Goal: Obtain resource: Download file/media

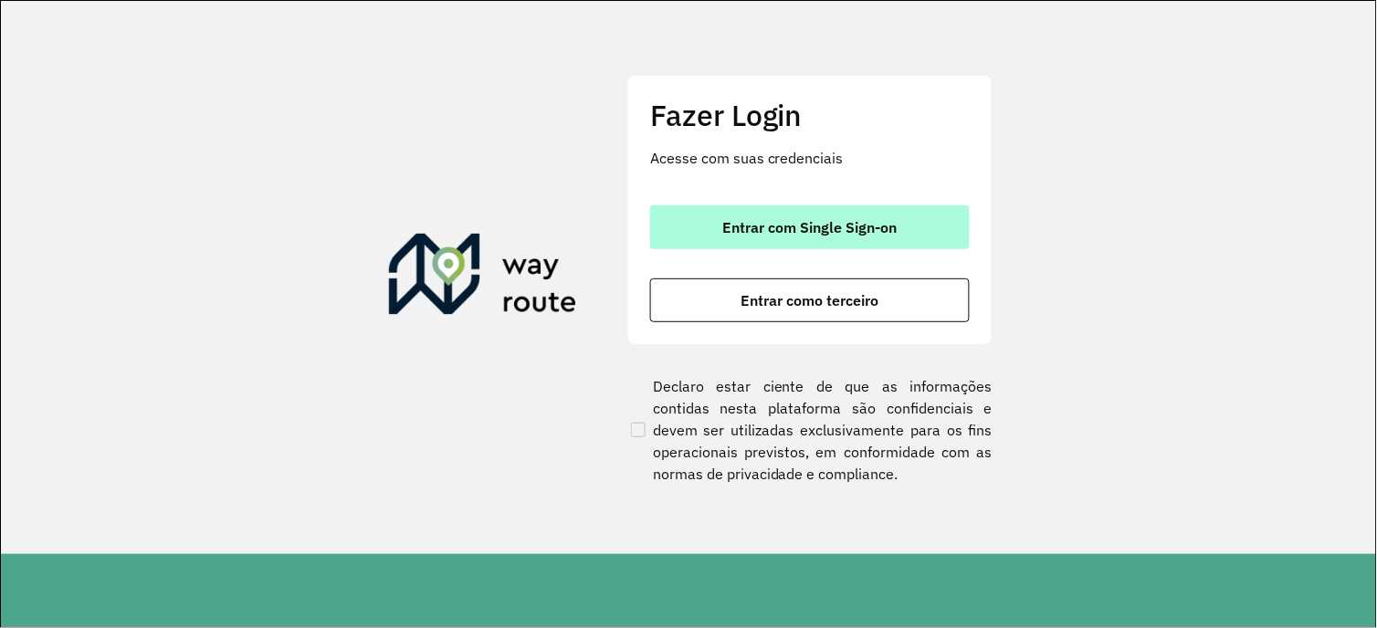
click at [843, 239] on button "Entrar com Single Sign-on" at bounding box center [810, 227] width 320 height 44
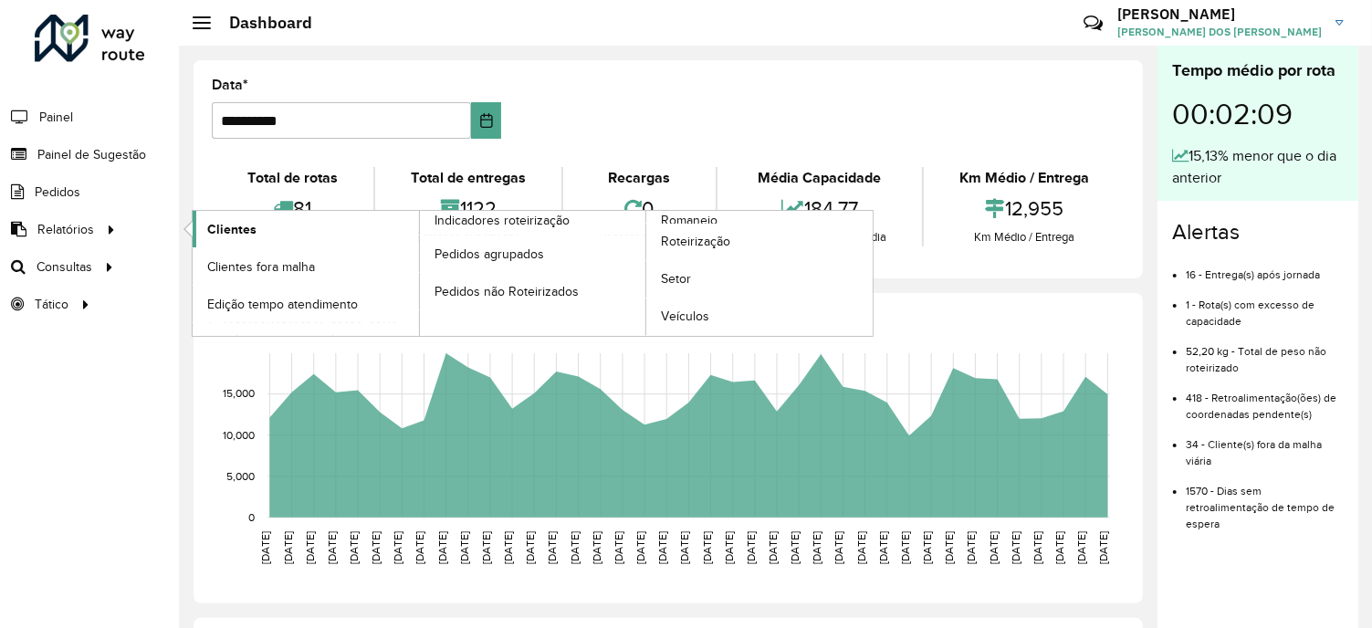
click at [245, 226] on span "Clientes" at bounding box center [231, 229] width 49 height 19
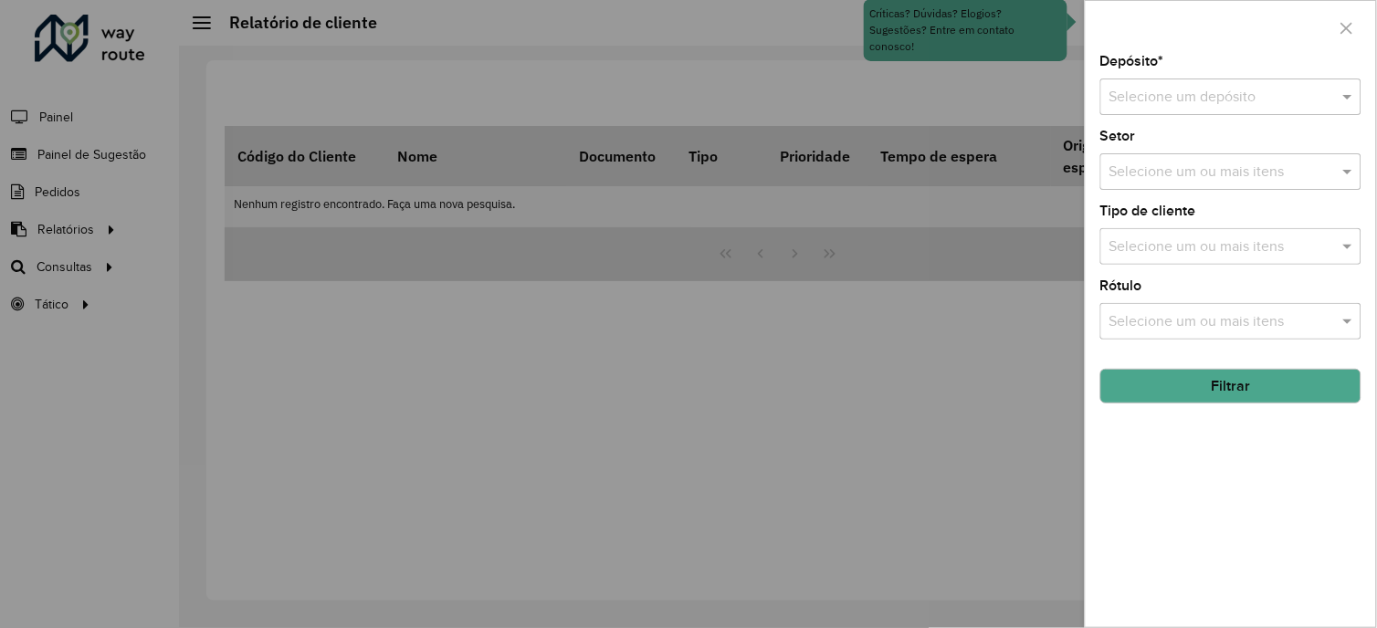
click at [1172, 100] on input "text" at bounding box center [1212, 98] width 206 height 22
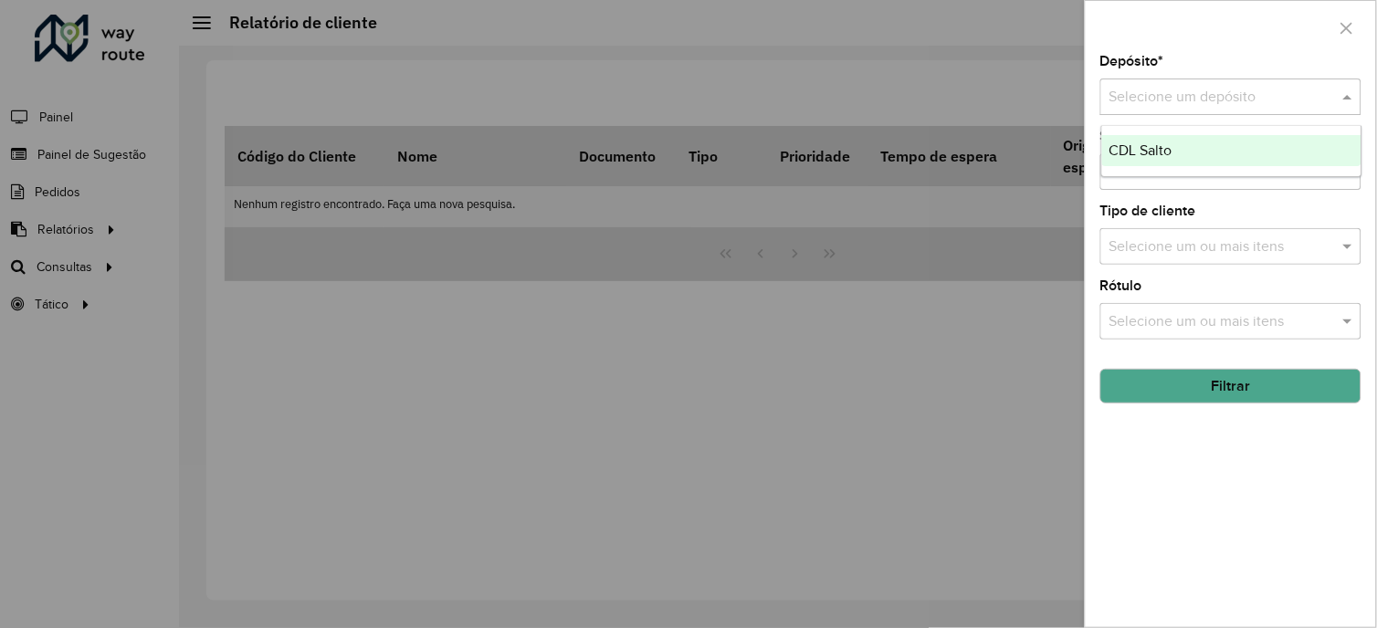
click at [1159, 148] on span "CDL Salto" at bounding box center [1140, 150] width 63 height 16
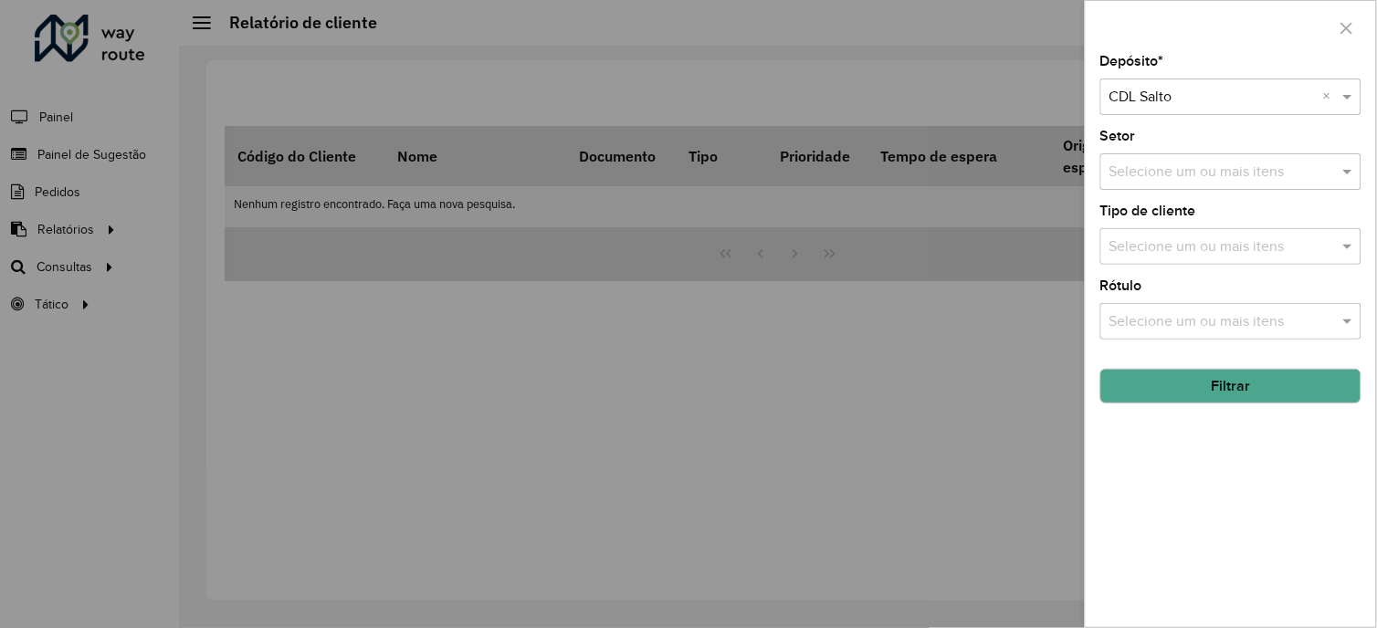
click at [1214, 390] on button "Filtrar" at bounding box center [1230, 386] width 261 height 35
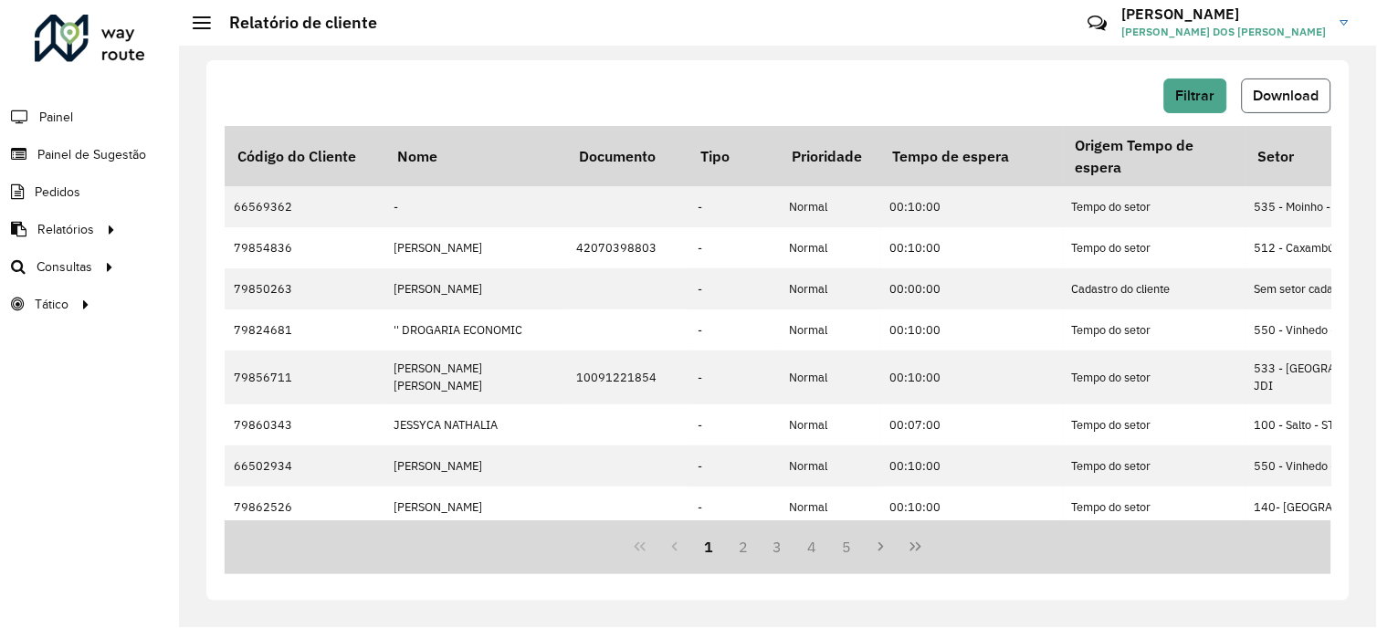
click at [1274, 97] on span "Download" at bounding box center [1286, 96] width 66 height 16
